Goal: Information Seeking & Learning: Learn about a topic

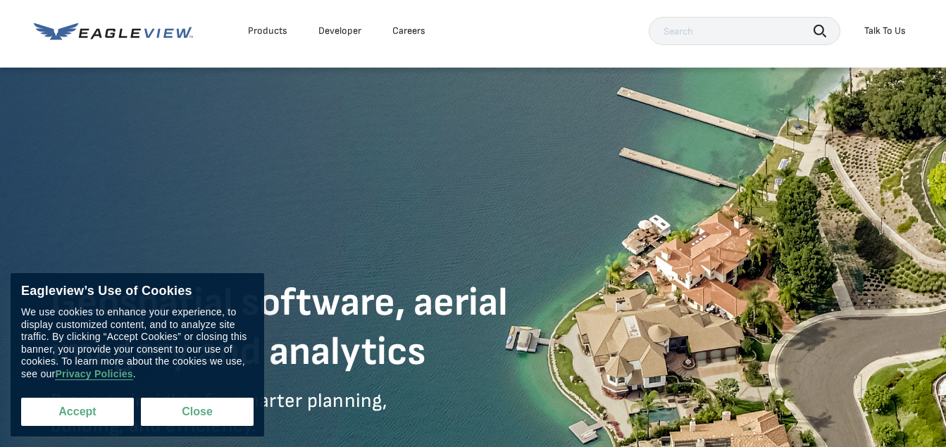
click at [115, 413] on button "Accept" at bounding box center [77, 412] width 113 height 28
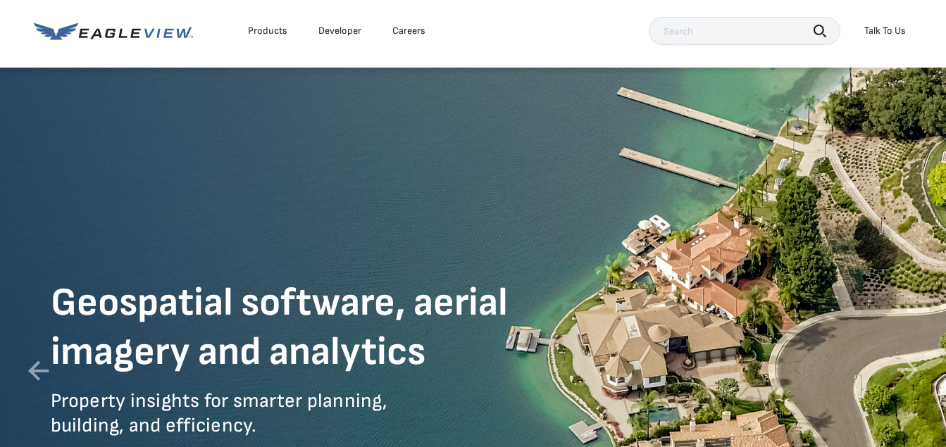
checkbox input "true"
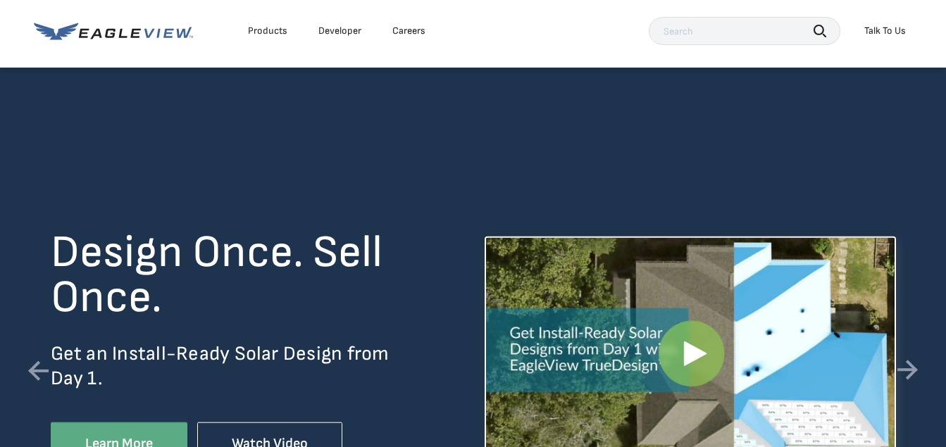
click at [274, 32] on div "Products" at bounding box center [267, 31] width 39 height 13
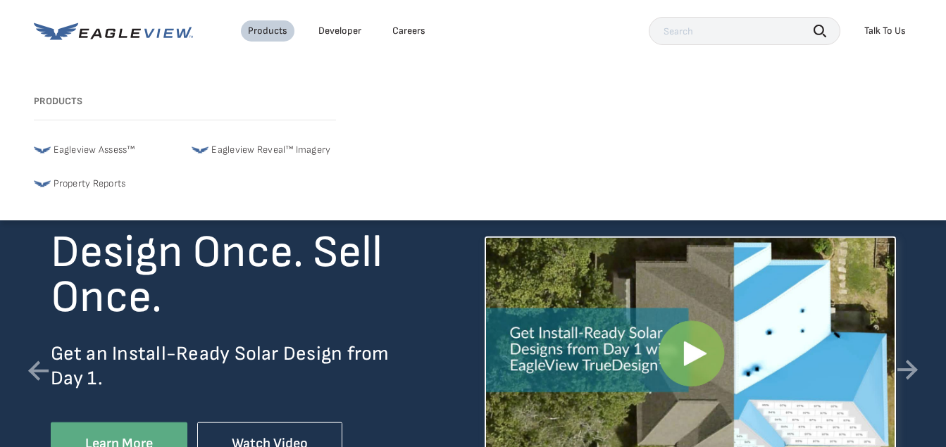
click at [327, 27] on link "Developer" at bounding box center [339, 31] width 43 height 13
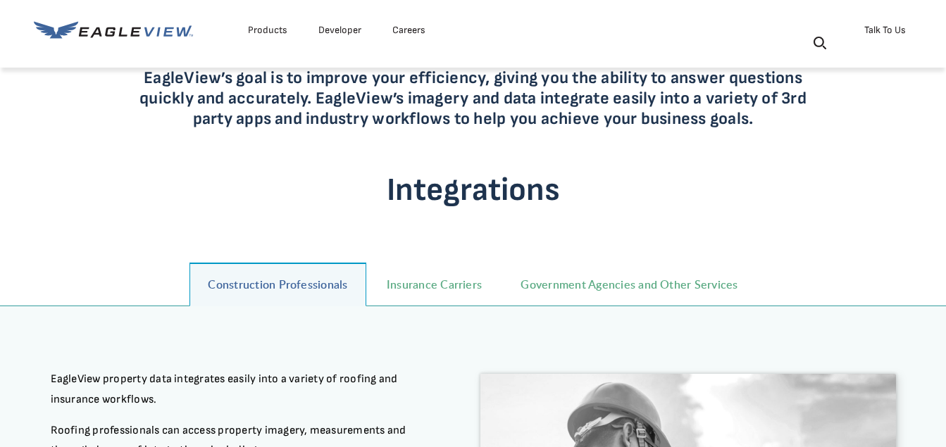
click at [342, 30] on link "Developer" at bounding box center [339, 30] width 43 height 18
